Goal: Transaction & Acquisition: Purchase product/service

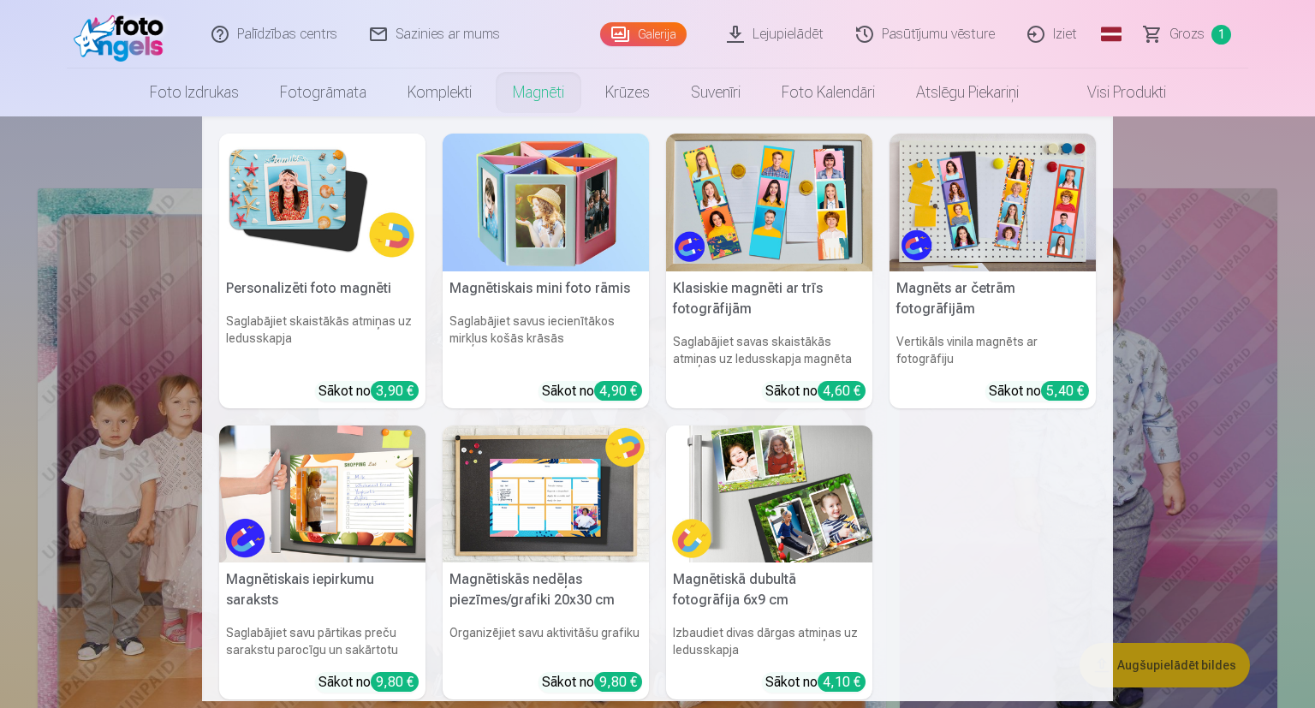
click at [341, 221] on img at bounding box center [322, 203] width 206 height 138
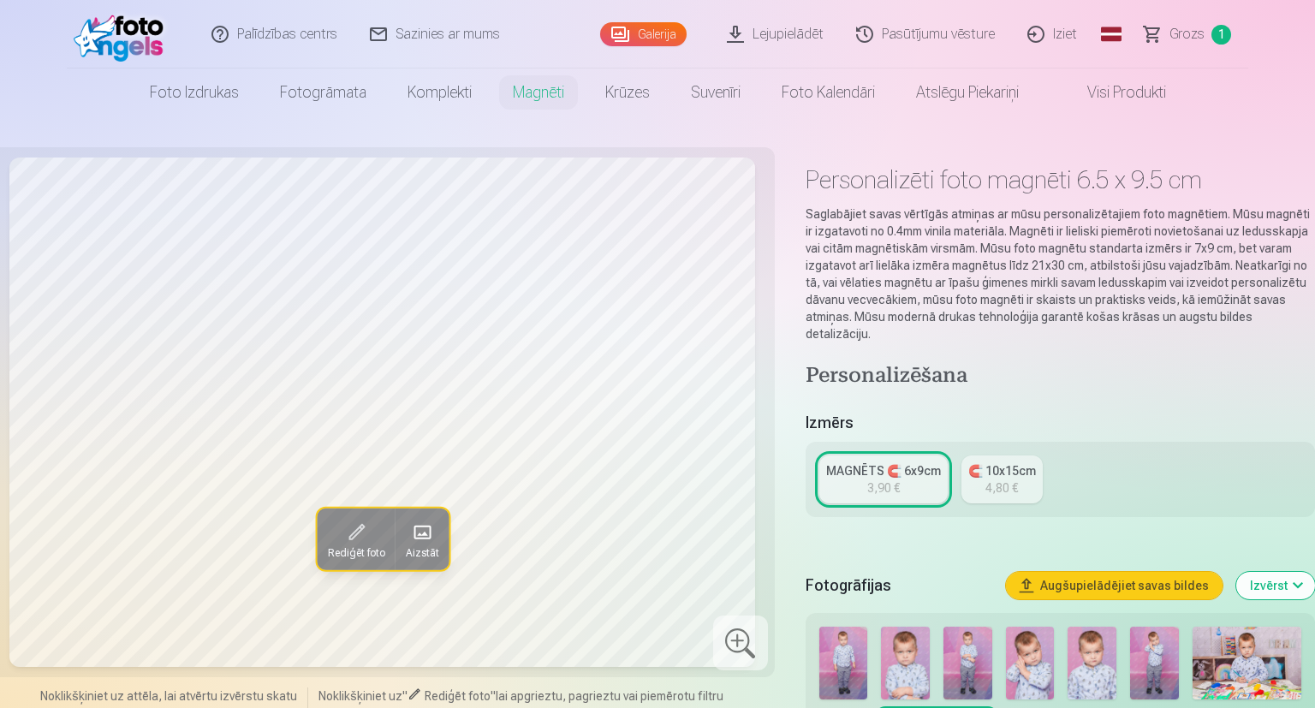
click at [1181, 40] on span "Grozs" at bounding box center [1186, 34] width 35 height 21
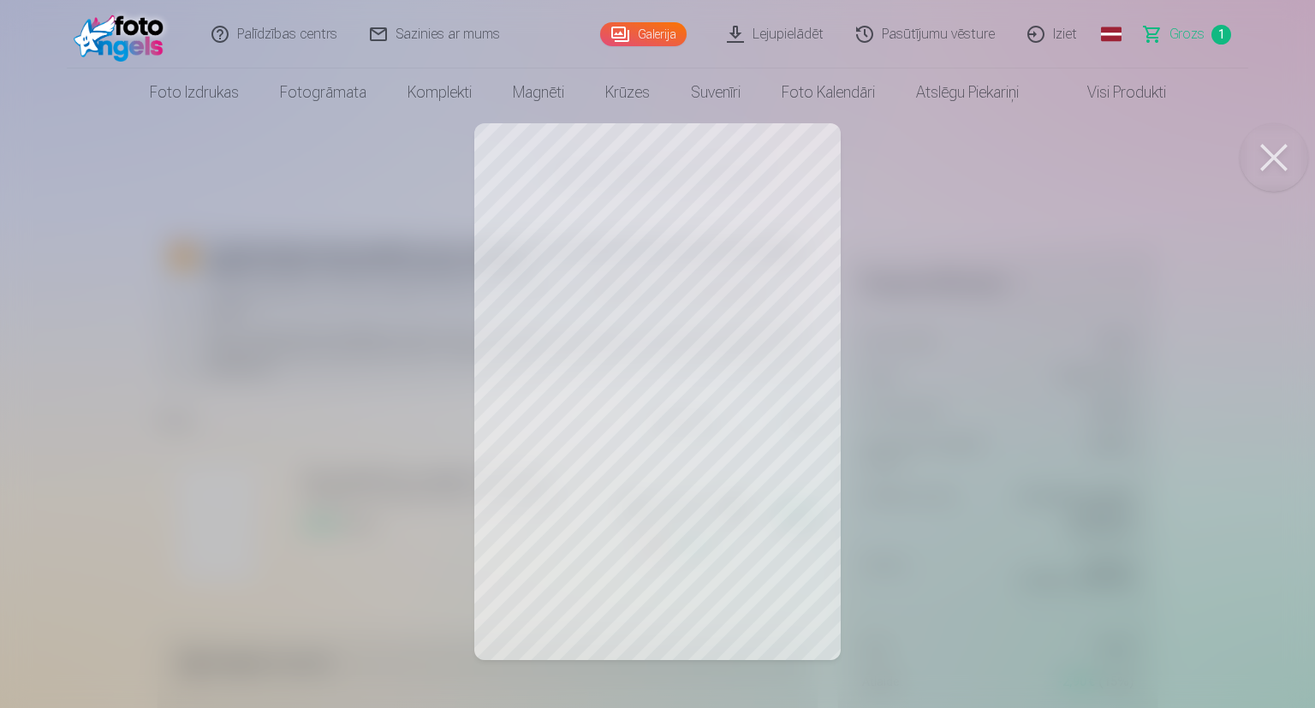
click at [1259, 157] on button at bounding box center [1273, 157] width 68 height 68
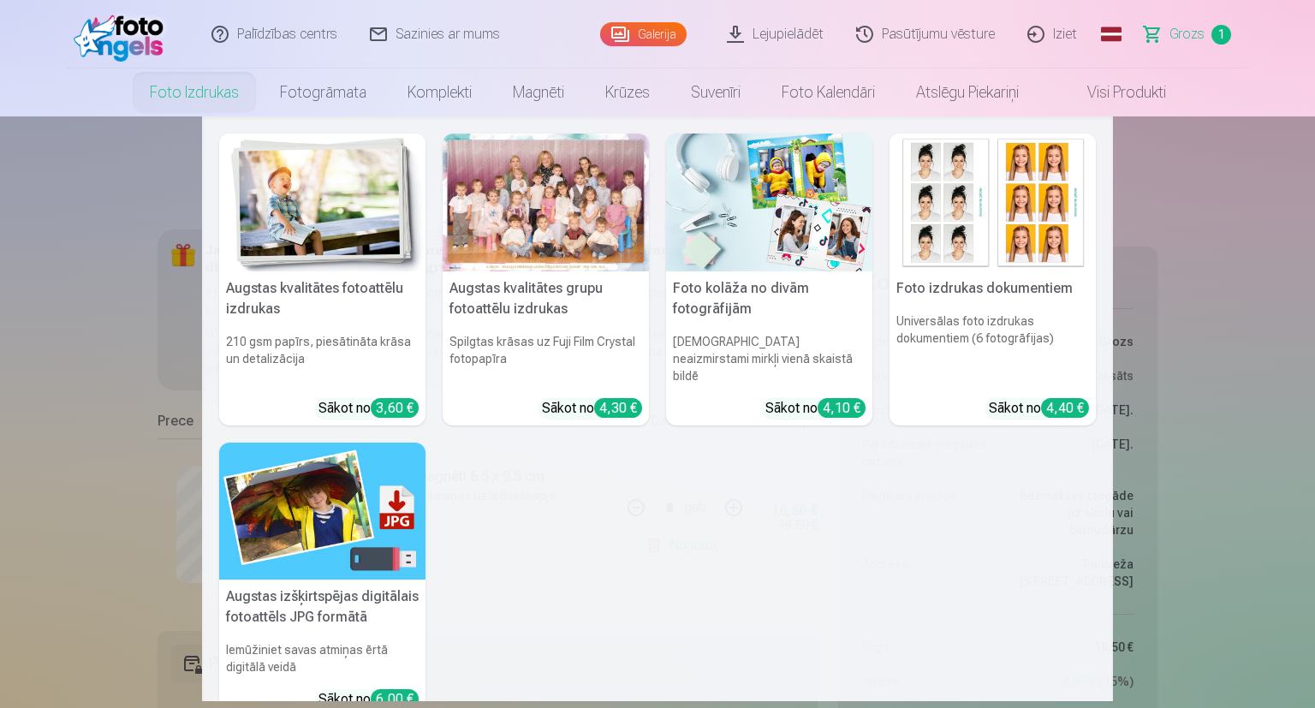
click at [315, 218] on img at bounding box center [322, 203] width 206 height 138
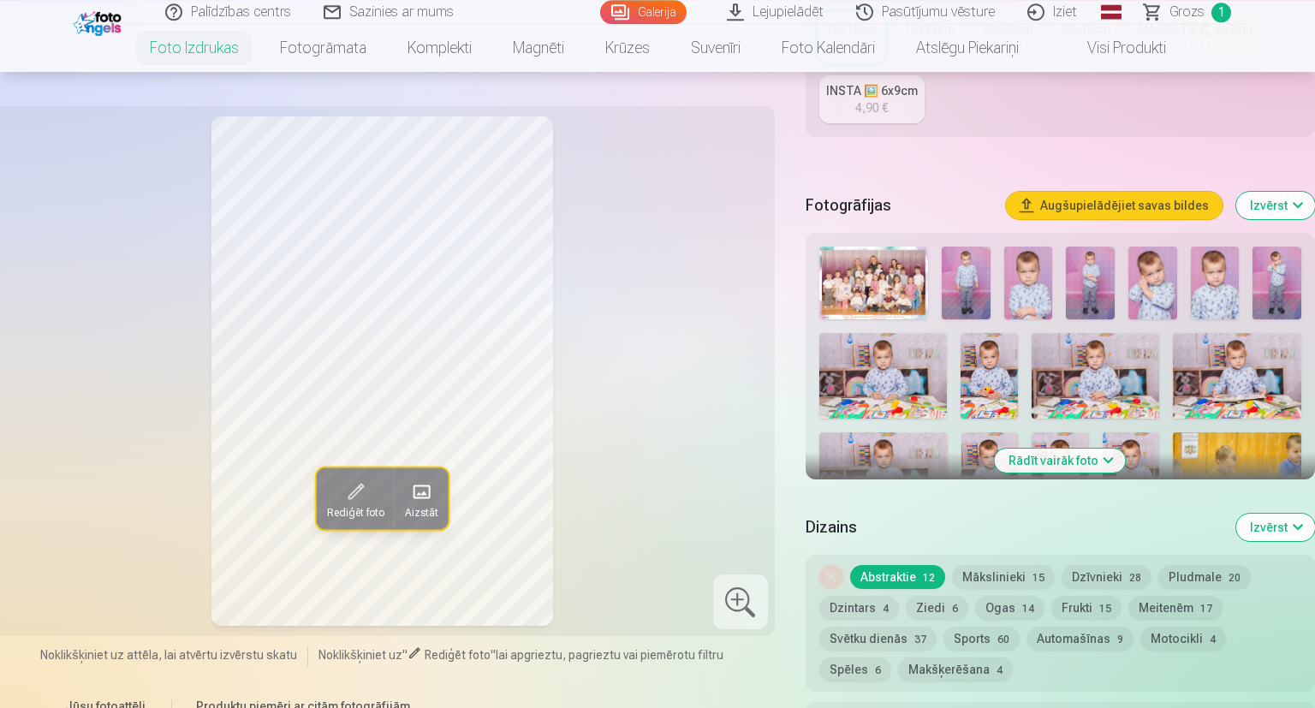
scroll to position [438, 0]
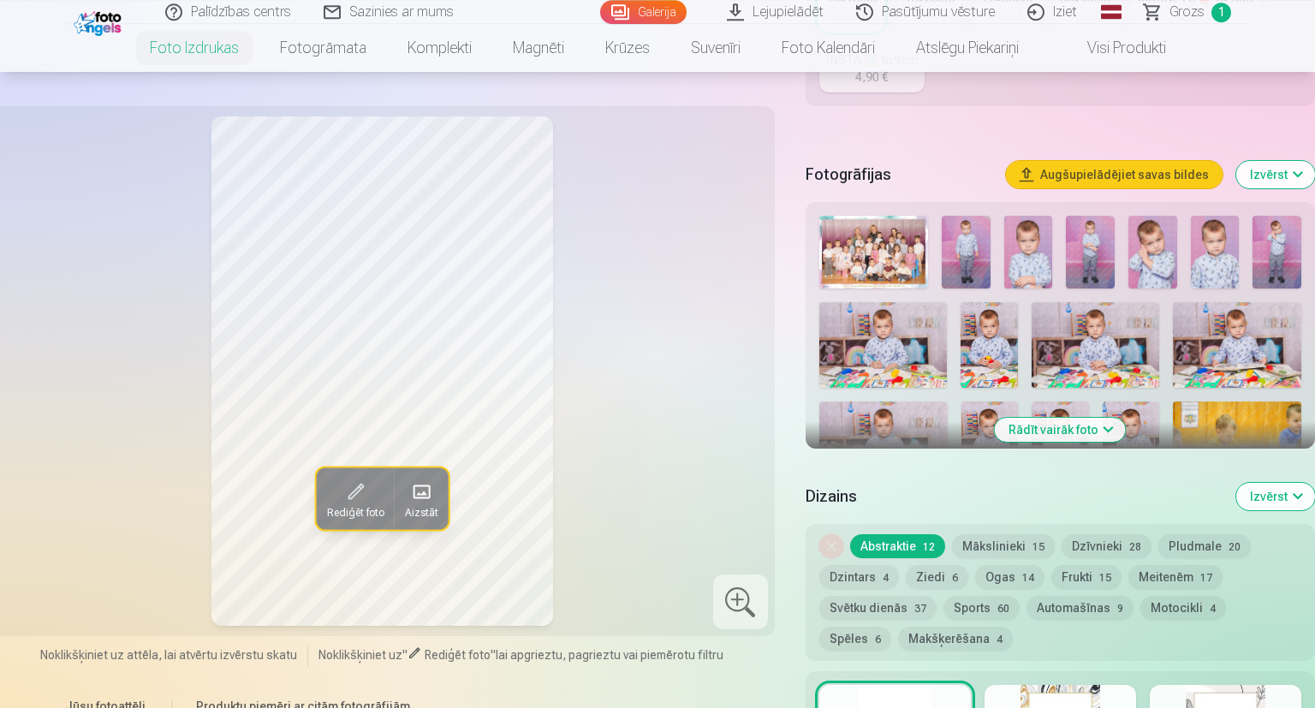
click at [1151, 249] on img at bounding box center [1152, 252] width 49 height 73
click at [969, 244] on img at bounding box center [965, 252] width 49 height 73
click at [1258, 251] on img at bounding box center [1276, 252] width 49 height 73
click at [1196, 258] on img at bounding box center [1214, 252] width 49 height 73
click at [1155, 264] on img at bounding box center [1152, 252] width 49 height 73
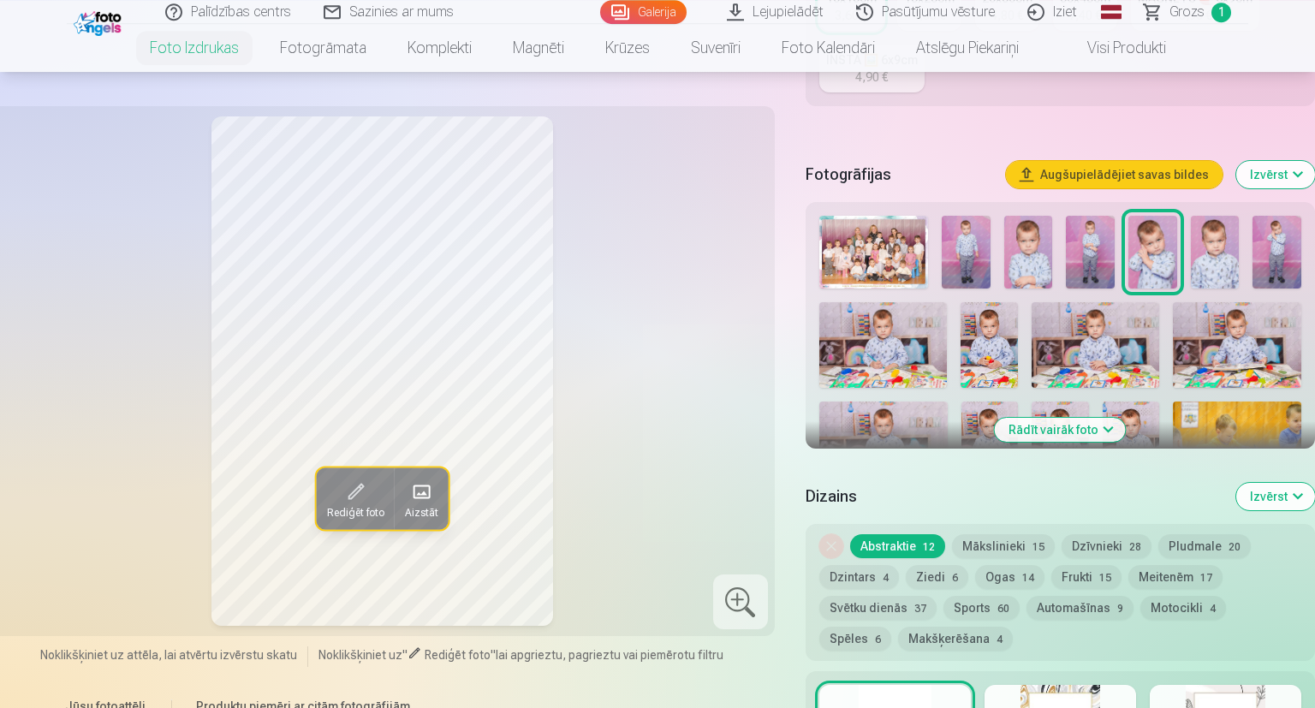
click at [1071, 420] on button "Rādīt vairāk foto" at bounding box center [1059, 430] width 131 height 24
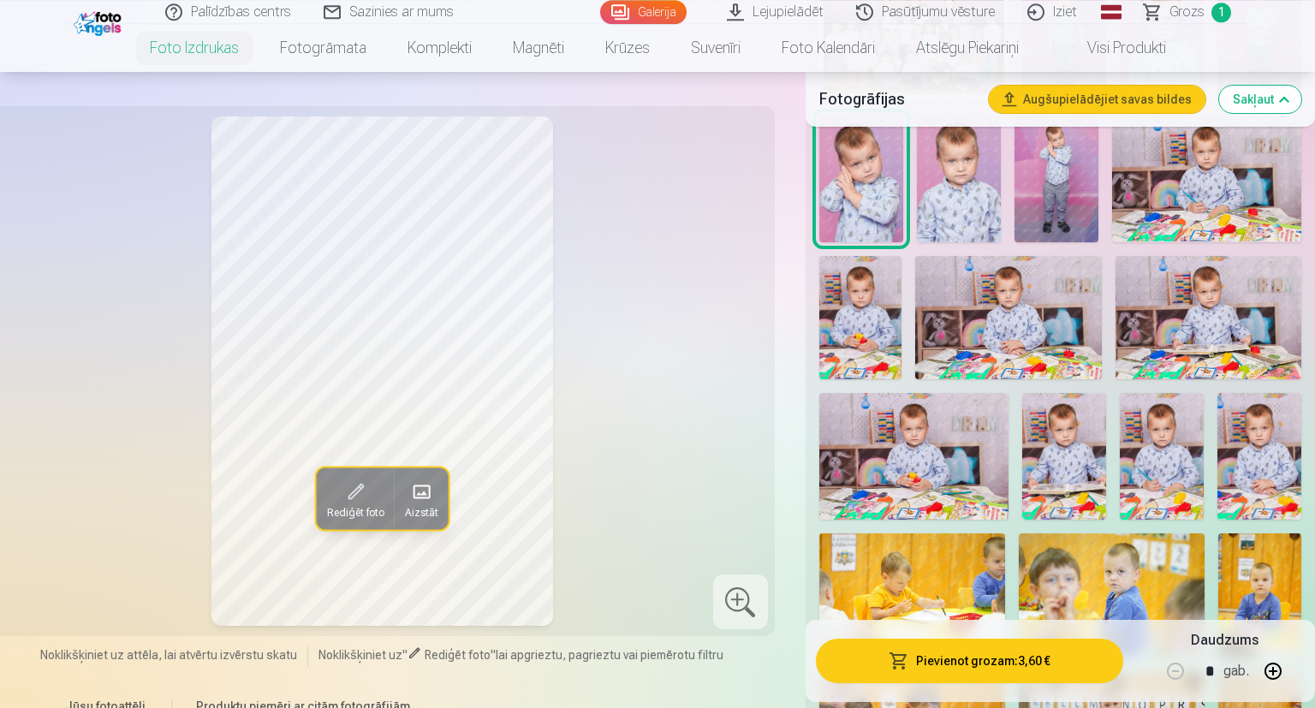
scroll to position [669, 0]
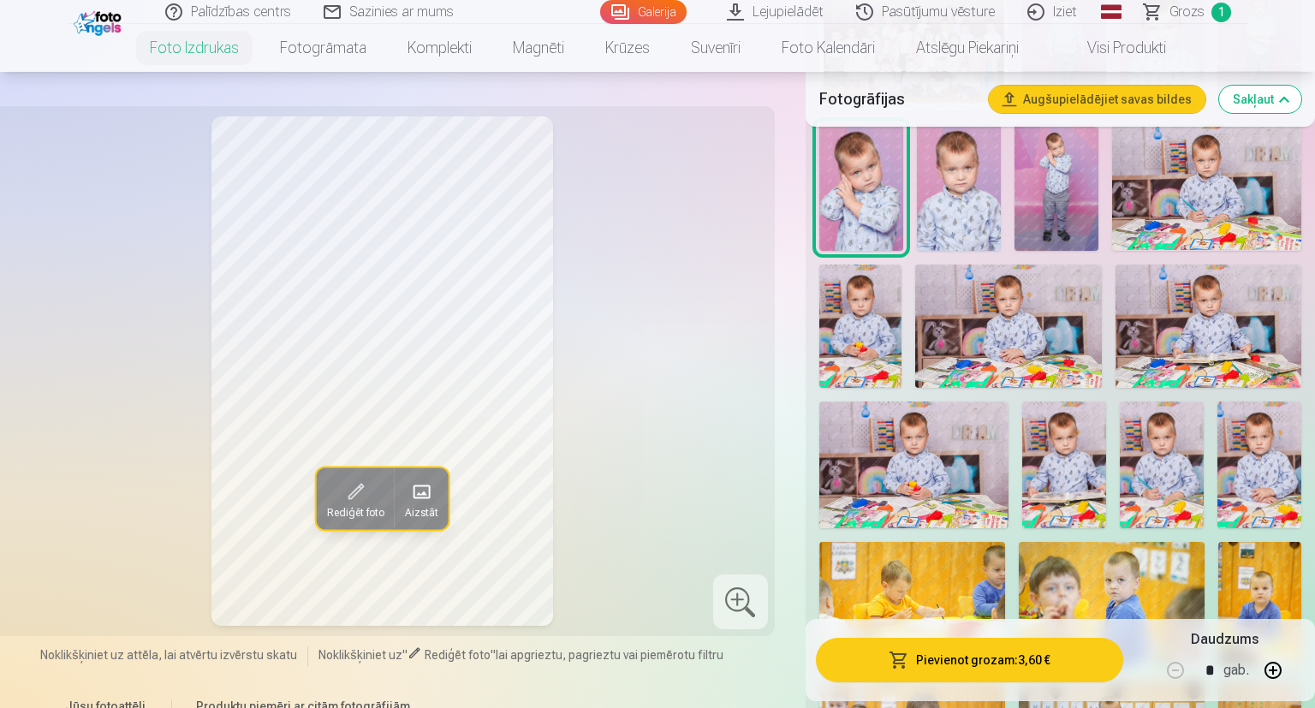
click at [977, 667] on button "Pievienot grozam : 3,60 €" at bounding box center [969, 660] width 307 height 45
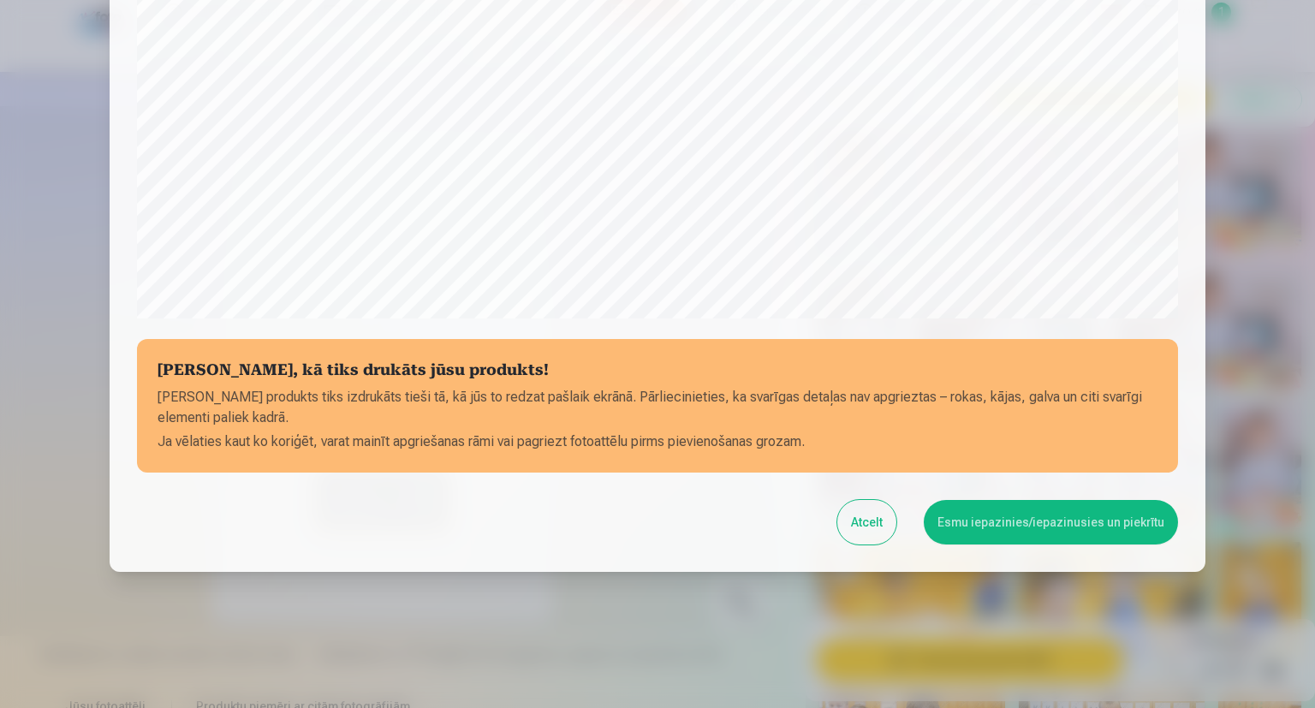
scroll to position [524, 0]
click at [1032, 511] on button "Esmu iepazinies/iepazinusies un piekrītu" at bounding box center [1050, 522] width 254 height 45
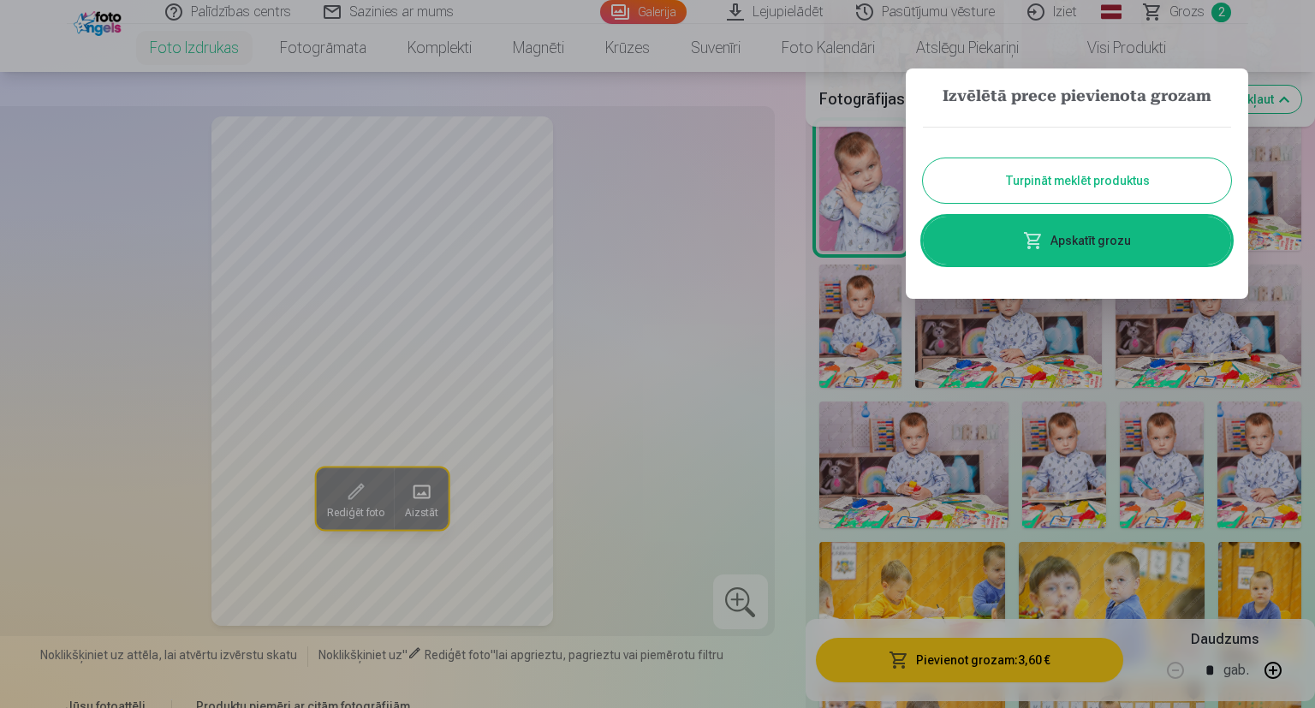
click at [1049, 236] on link "Apskatīt grozu" at bounding box center [1077, 241] width 308 height 48
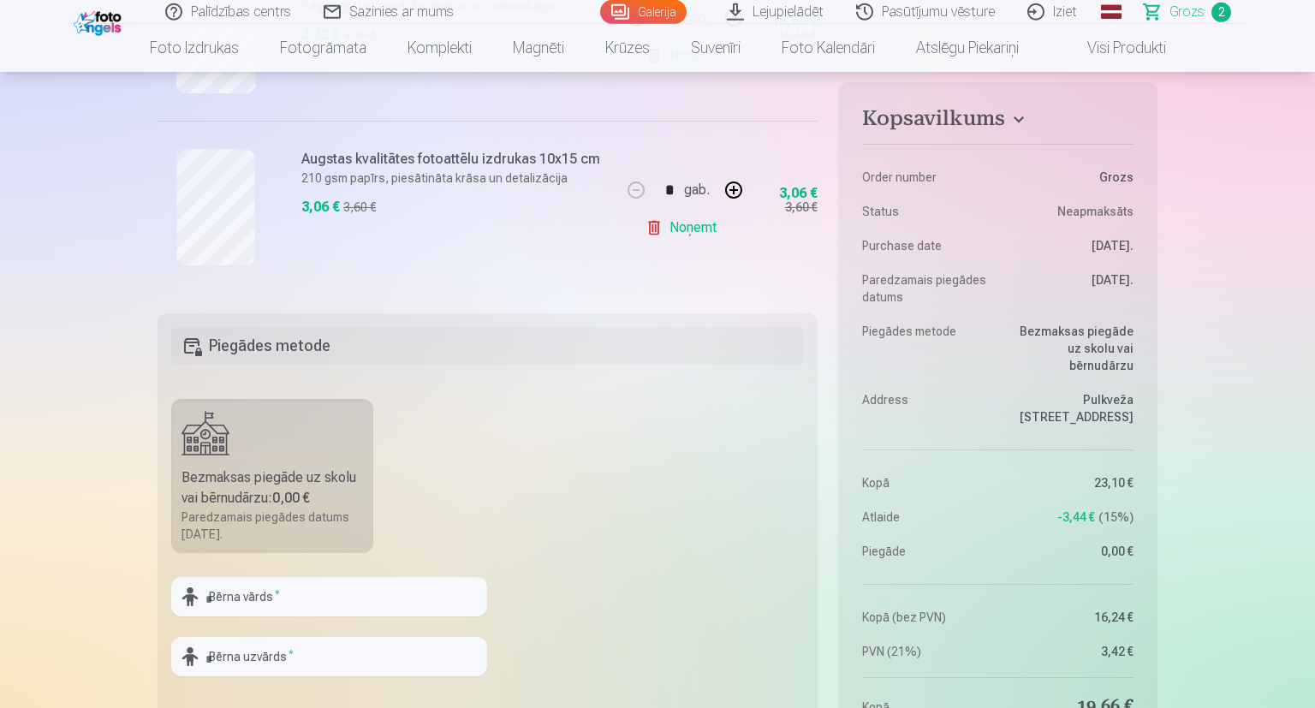
scroll to position [476, 0]
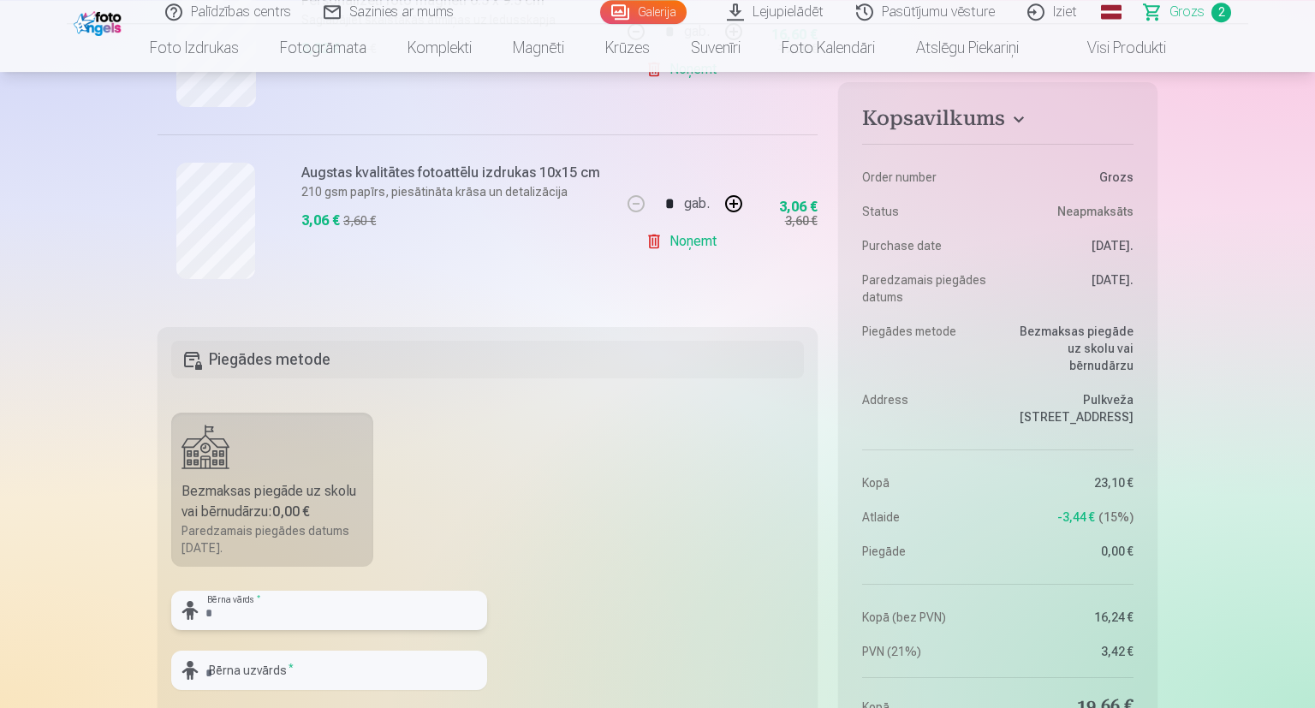
click at [347, 598] on input "text" at bounding box center [329, 610] width 316 height 39
type input "*******"
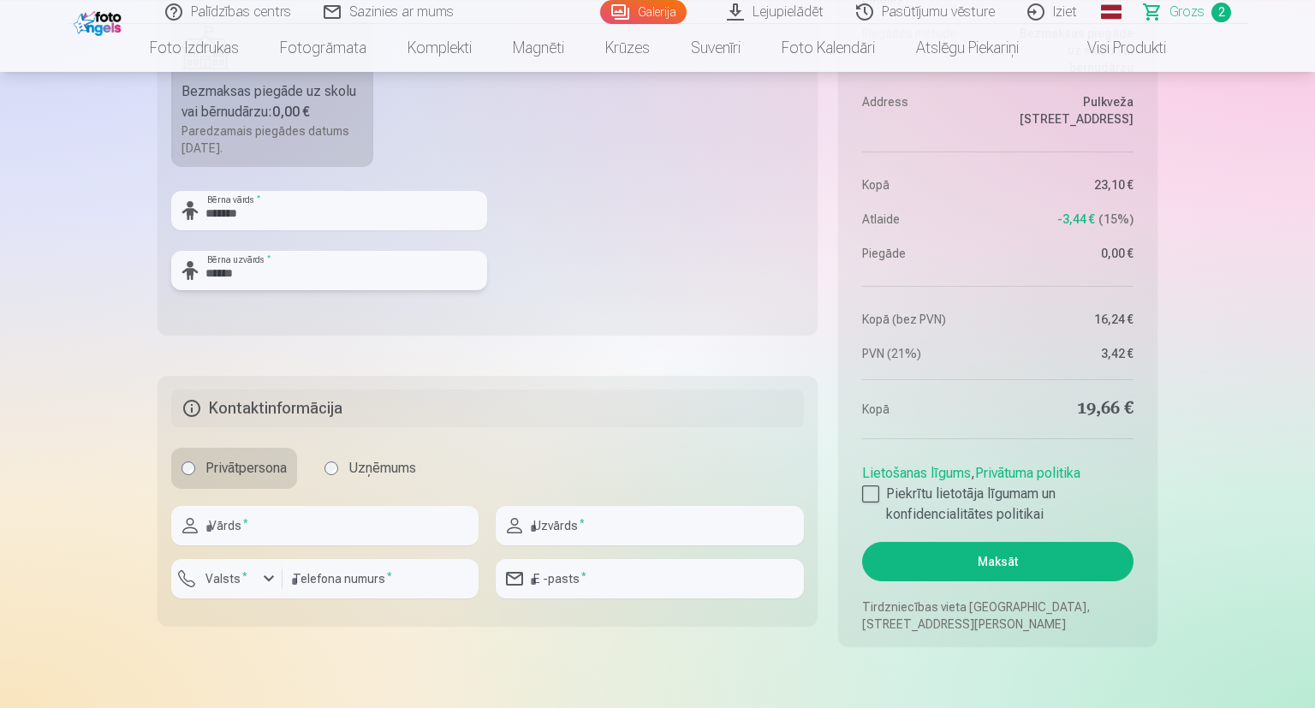
scroll to position [889, 0]
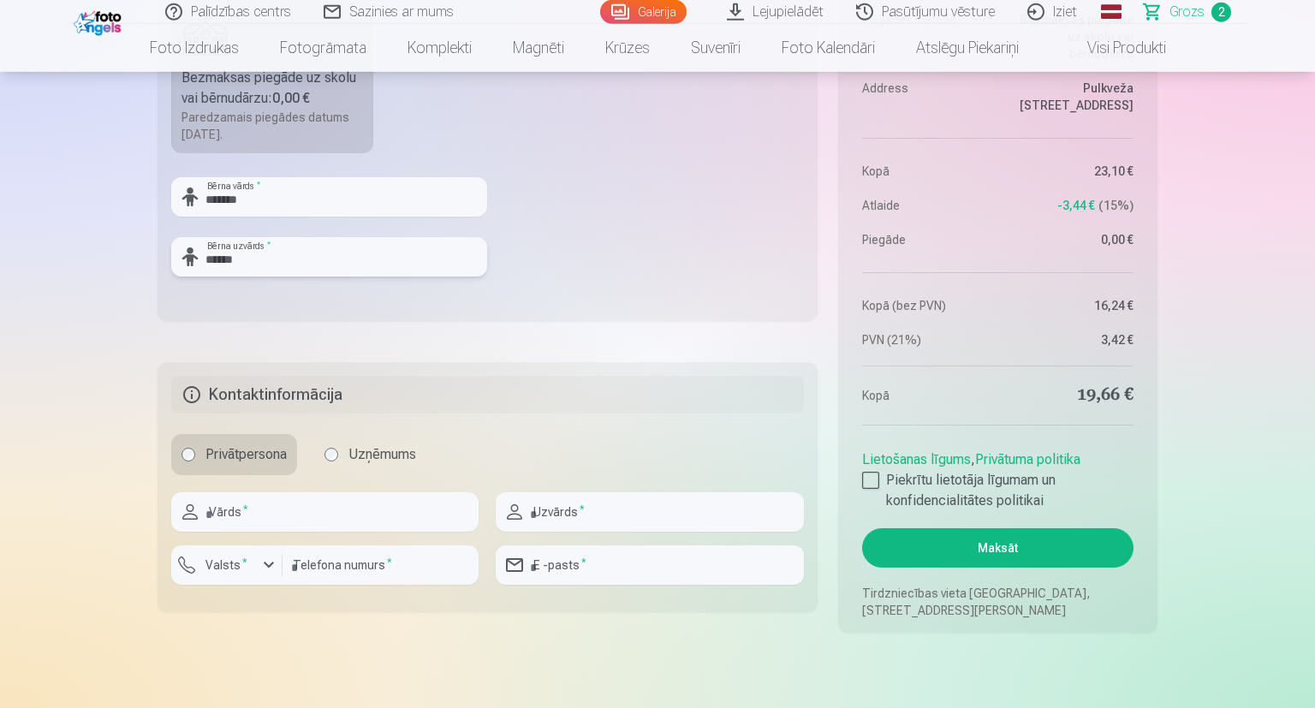
type input "******"
click at [430, 507] on input "text" at bounding box center [324, 511] width 307 height 39
type input "*****"
type input "******"
click at [406, 572] on input "number" at bounding box center [380, 564] width 196 height 39
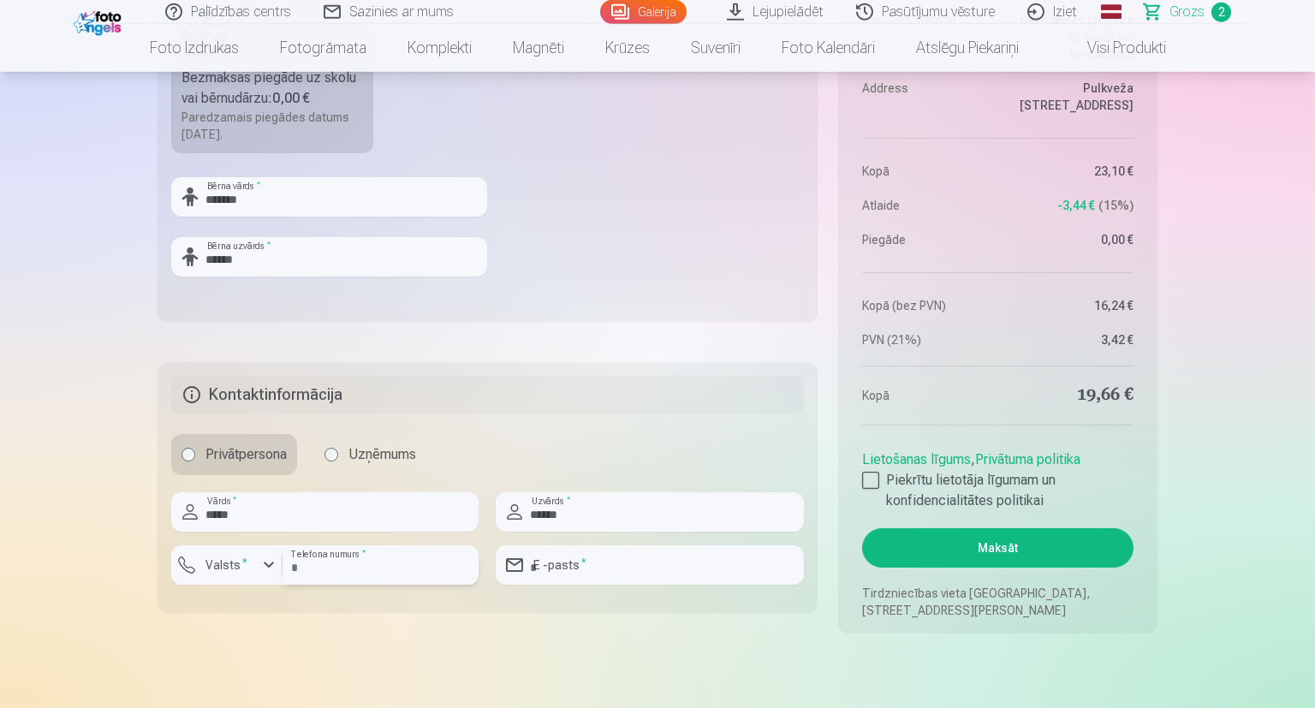
type input "**"
click at [255, 564] on div "button" at bounding box center [230, 567] width 51 height 17
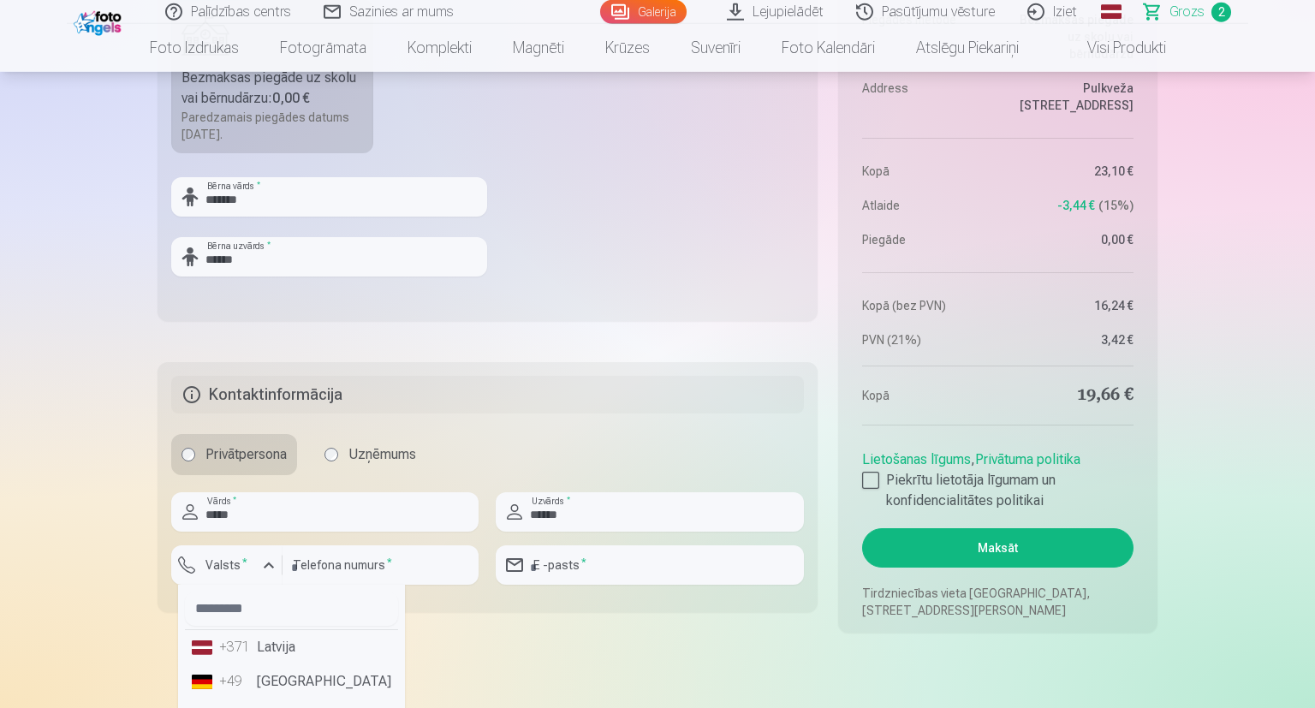
click at [250, 638] on div "+371" at bounding box center [236, 647] width 34 height 21
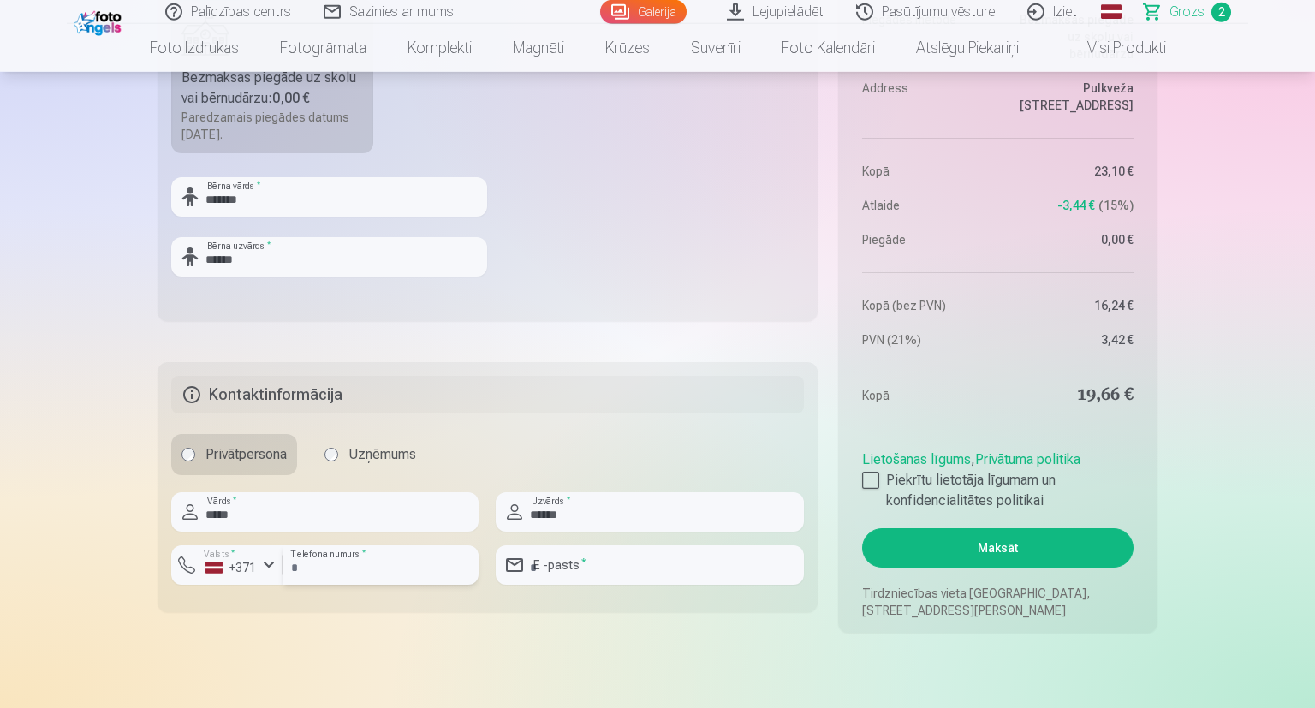
click at [316, 567] on input "number" at bounding box center [380, 564] width 196 height 39
type input "********"
click at [585, 567] on input "email" at bounding box center [649, 564] width 307 height 39
type input "**********"
click at [870, 476] on div at bounding box center [870, 480] width 17 height 17
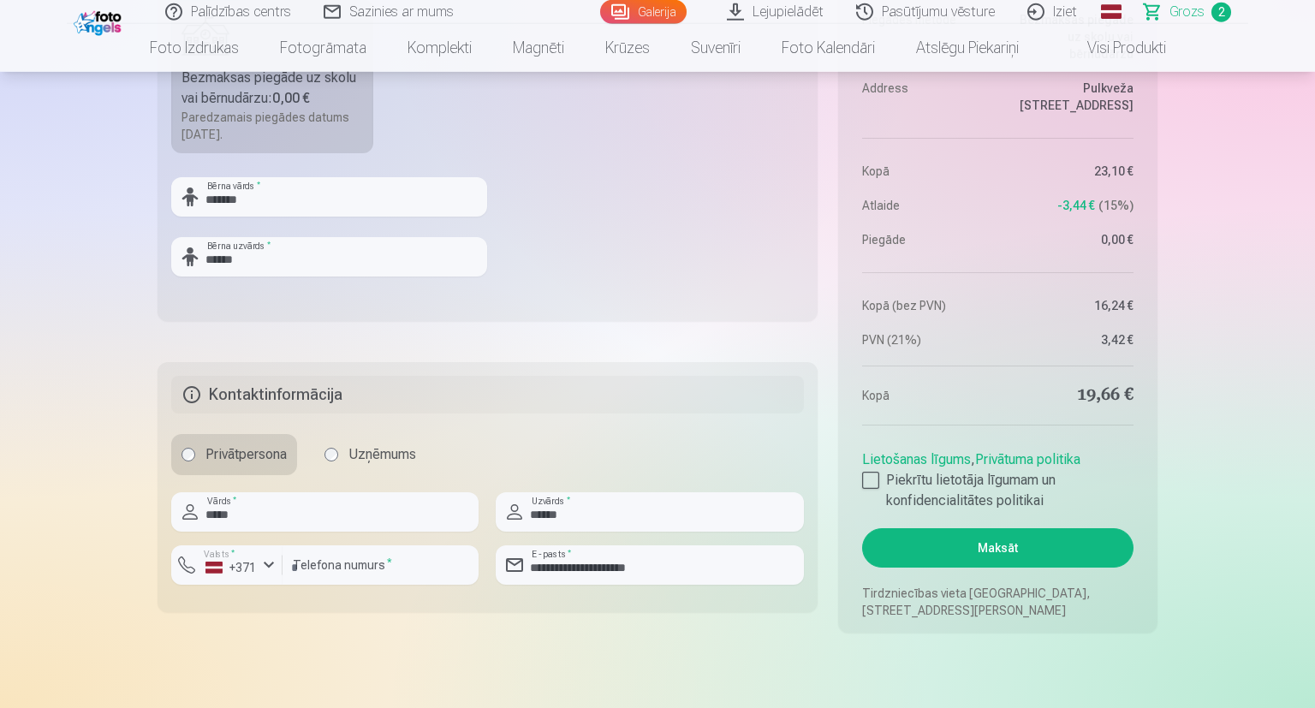
click at [937, 549] on button "Maksāt" at bounding box center [997, 547] width 271 height 39
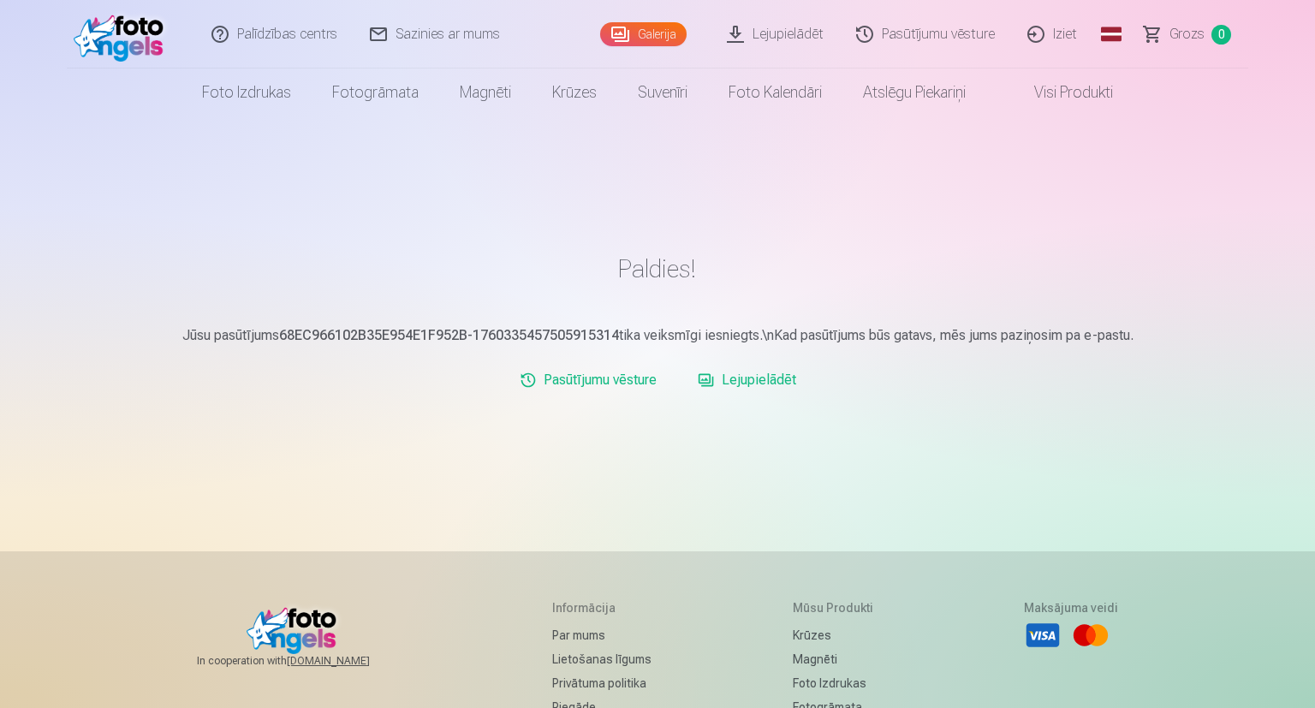
click at [806, 27] on link "Lejupielādēt" at bounding box center [775, 34] width 129 height 68
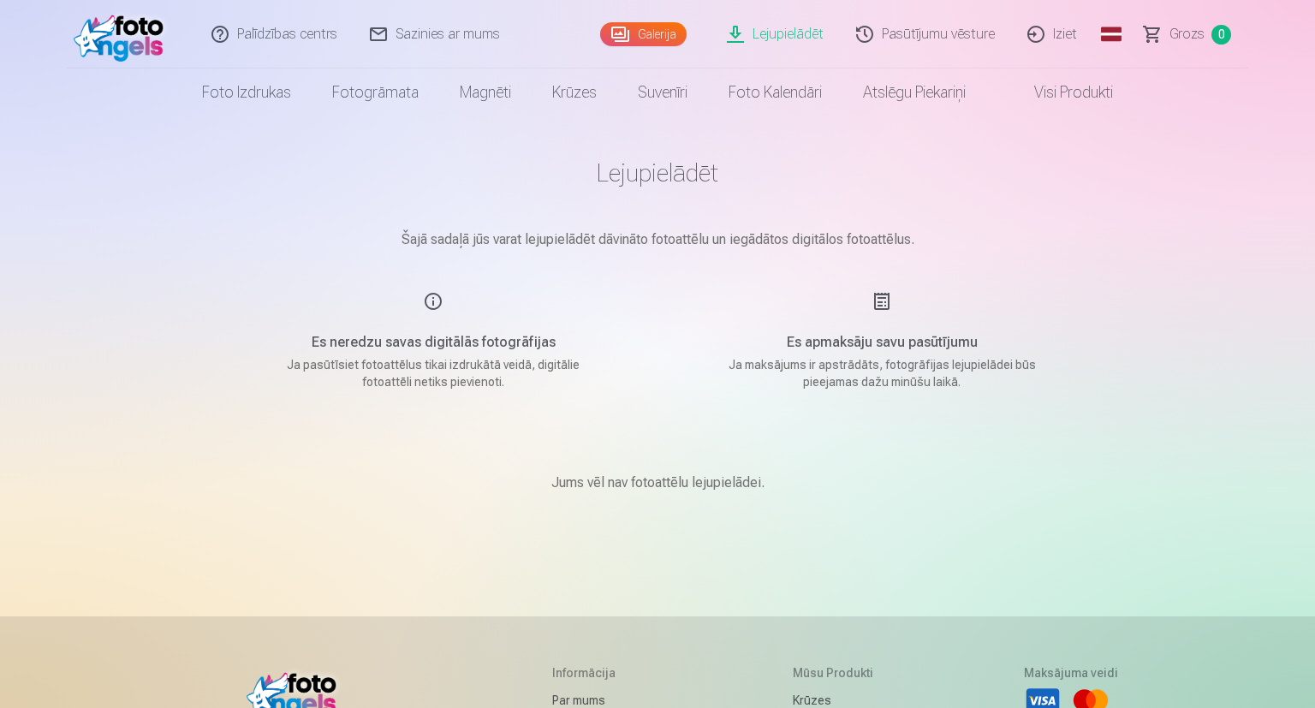
click at [787, 33] on link "Lejupielādēt" at bounding box center [775, 34] width 129 height 68
click at [908, 33] on link "Pasūtījumu vēsture" at bounding box center [925, 34] width 171 height 68
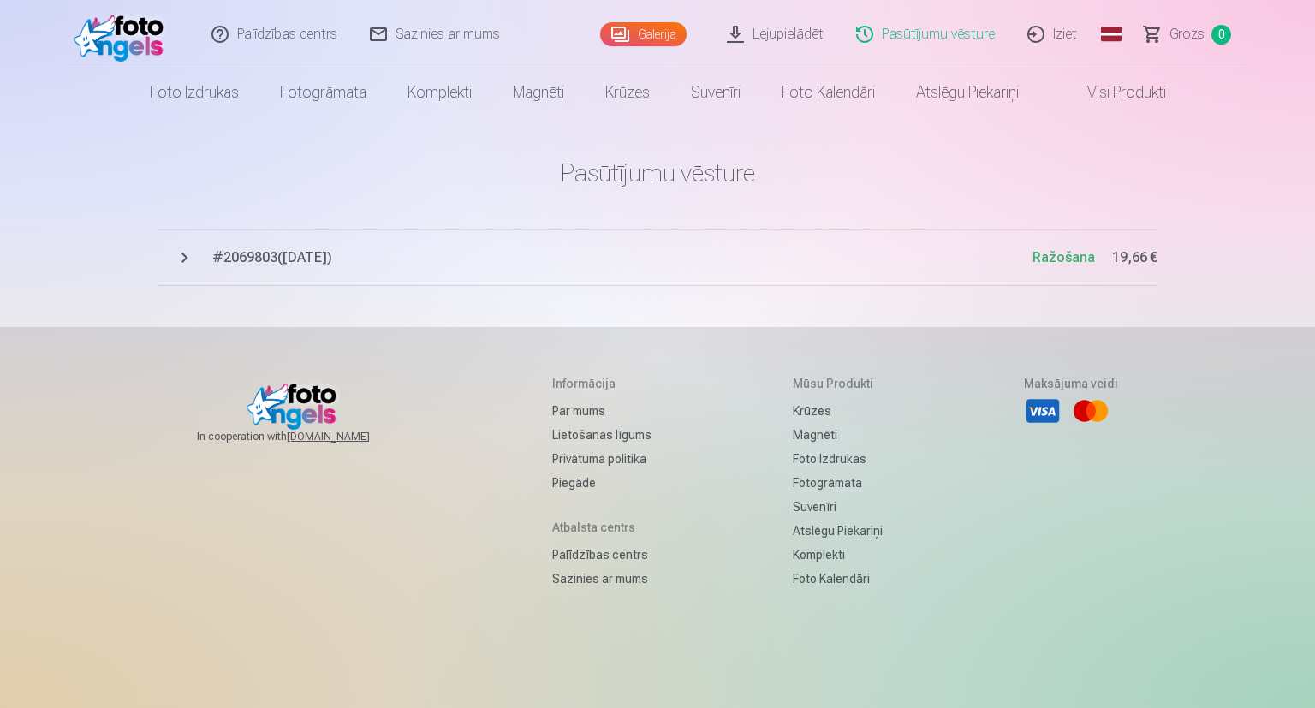
click at [325, 260] on span "# 2069803 ( 13.10.2025 )" at bounding box center [622, 257] width 820 height 21
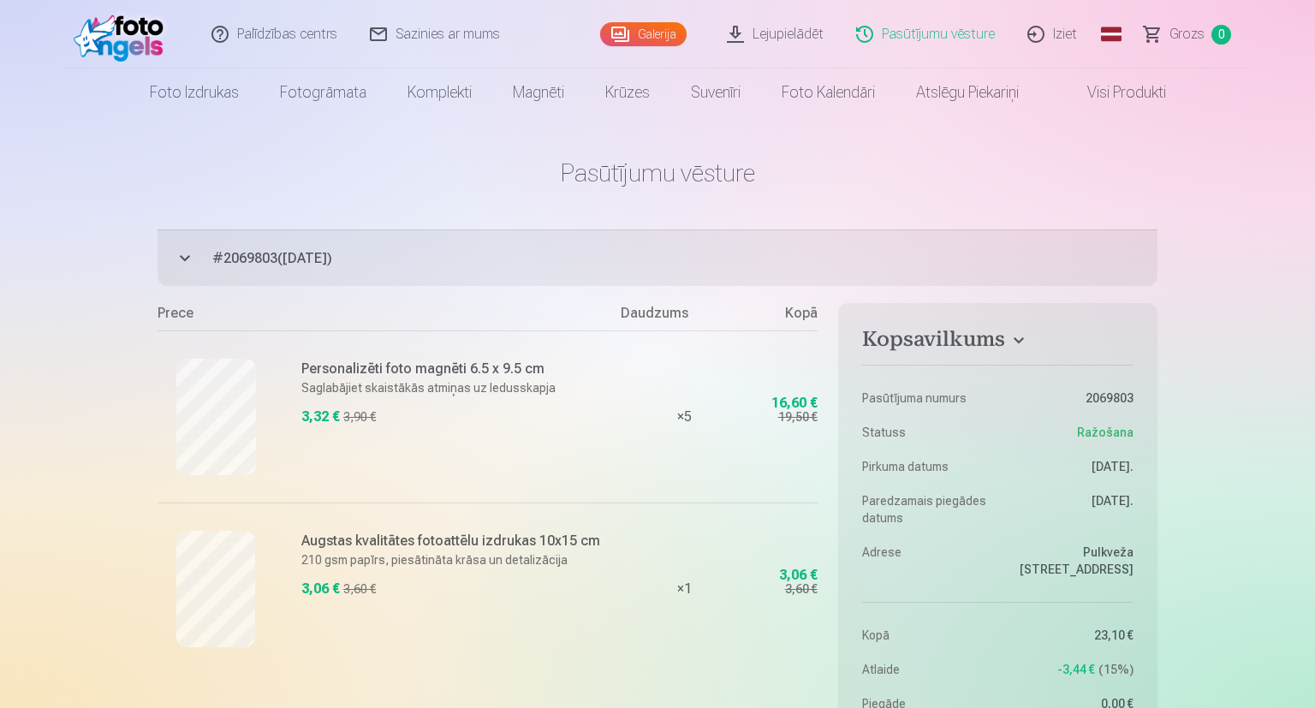
click at [784, 36] on link "Lejupielādēt" at bounding box center [775, 34] width 129 height 68
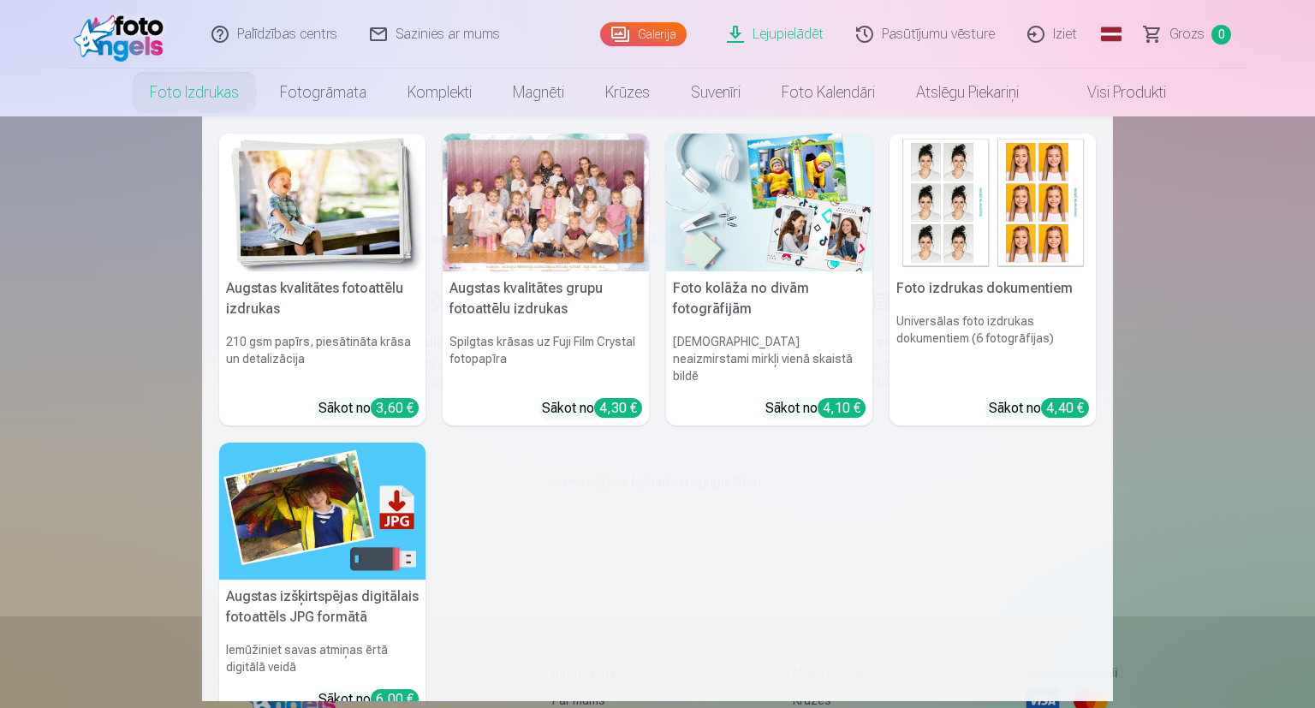
click at [185, 100] on link "Foto izdrukas" at bounding box center [194, 92] width 130 height 48
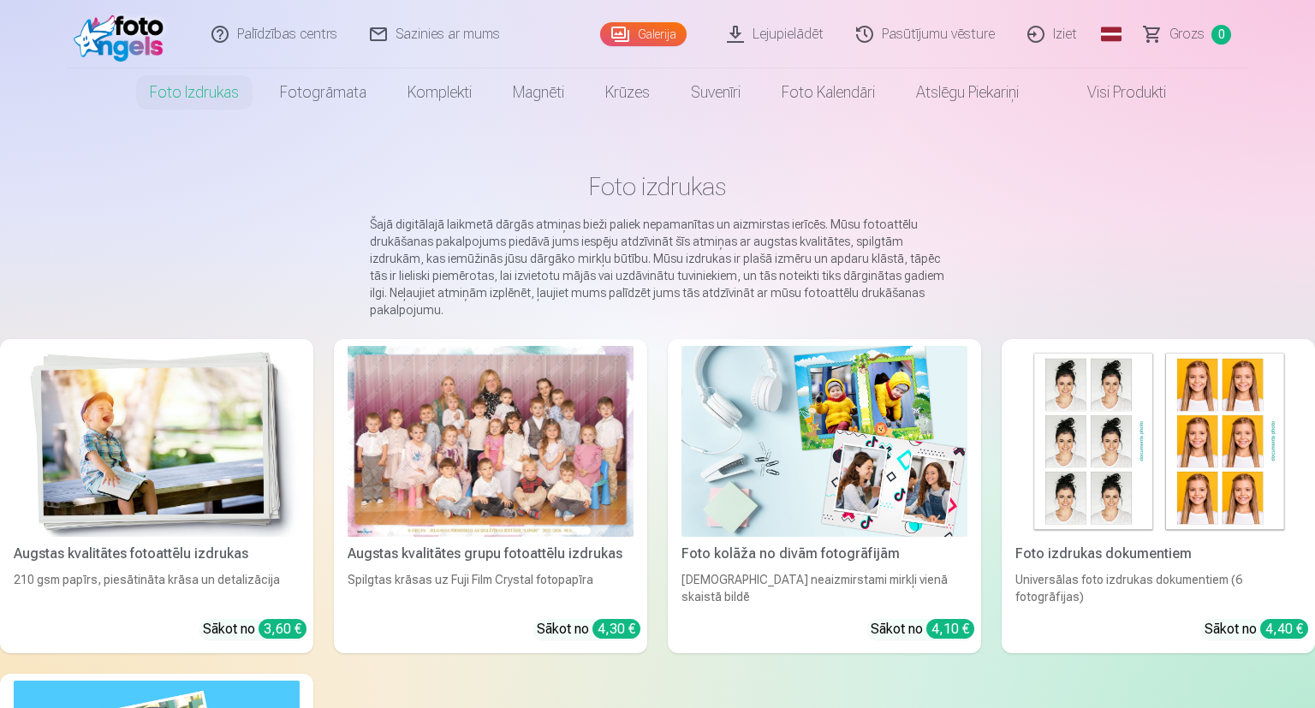
click at [423, 434] on div at bounding box center [490, 441] width 286 height 191
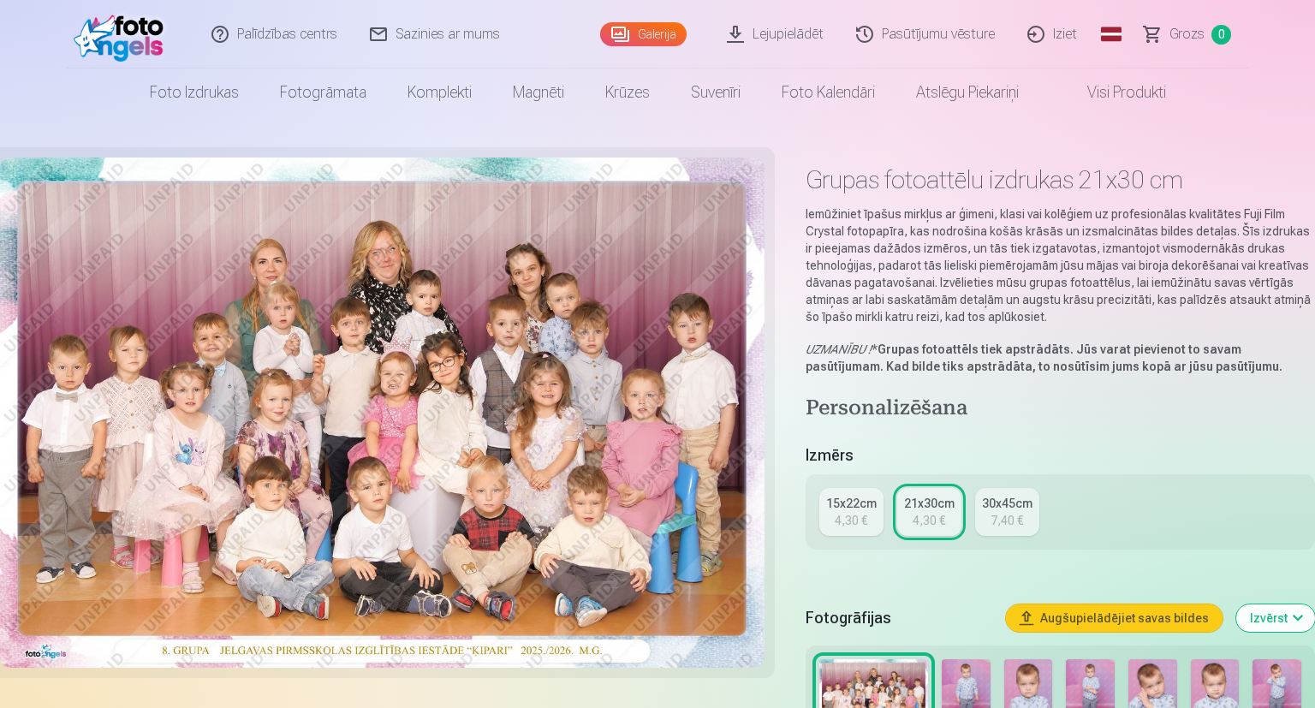
click at [846, 518] on div "4,30 €" at bounding box center [850, 520] width 33 height 17
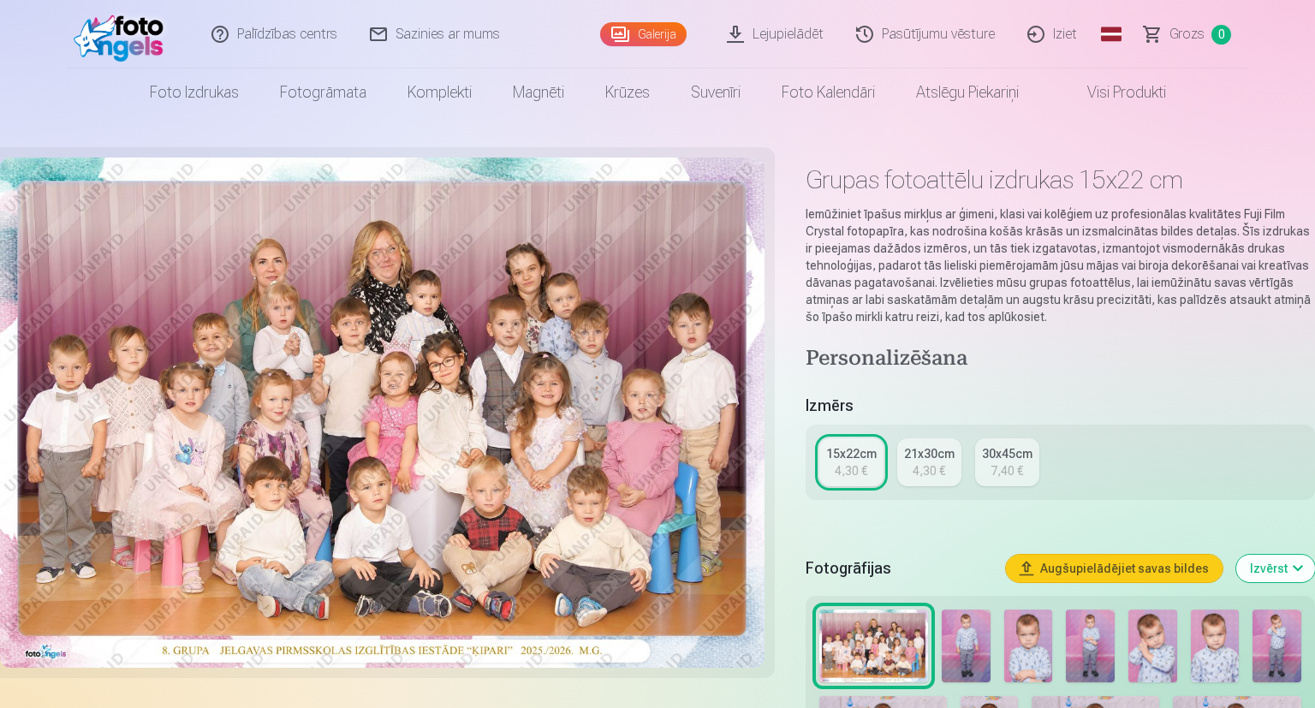
click at [921, 477] on div "4,30 €" at bounding box center [928, 470] width 33 height 17
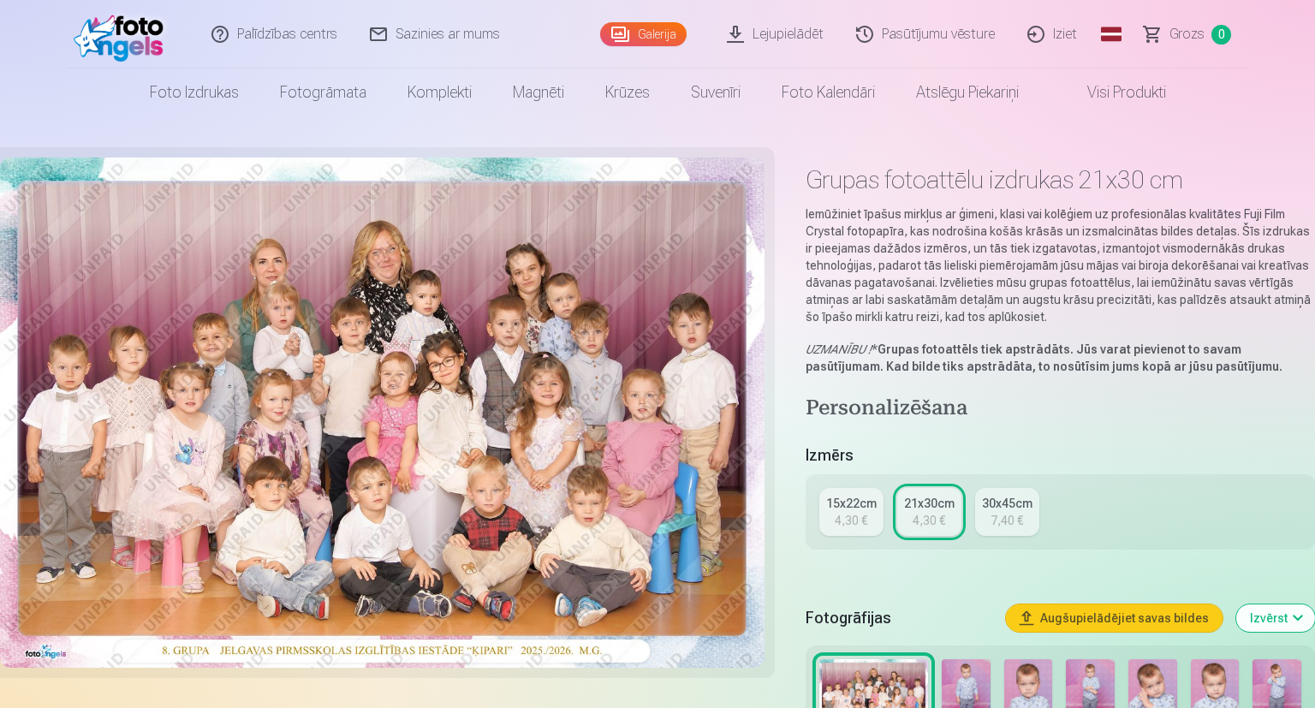
click at [105, 43] on img at bounding box center [123, 34] width 98 height 55
